Goal: Navigation & Orientation: Find specific page/section

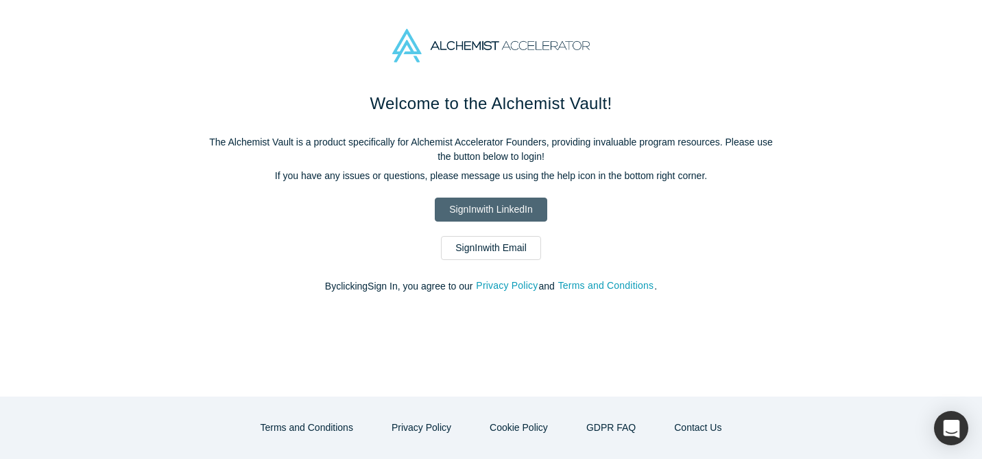
click at [459, 208] on link "Sign In with LinkedIn" at bounding box center [491, 210] width 112 height 24
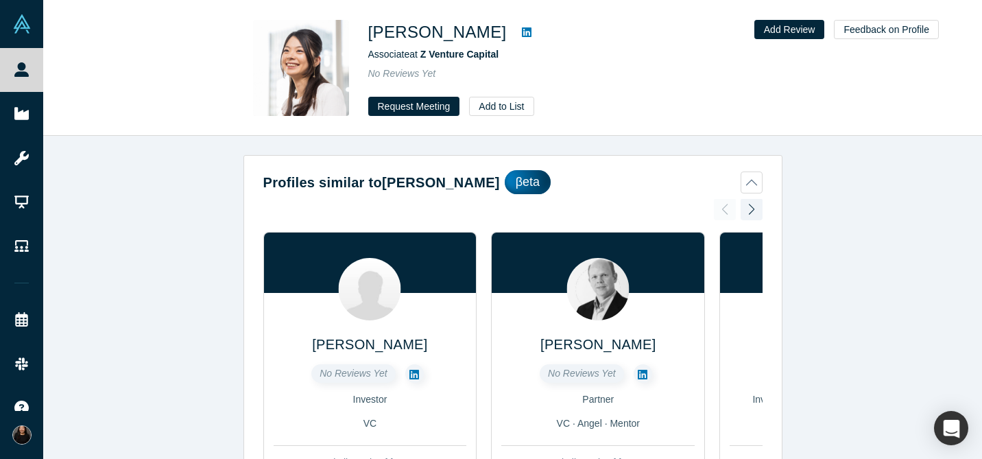
click at [524, 34] on icon at bounding box center [527, 32] width 10 height 11
